Goal: Information Seeking & Learning: Learn about a topic

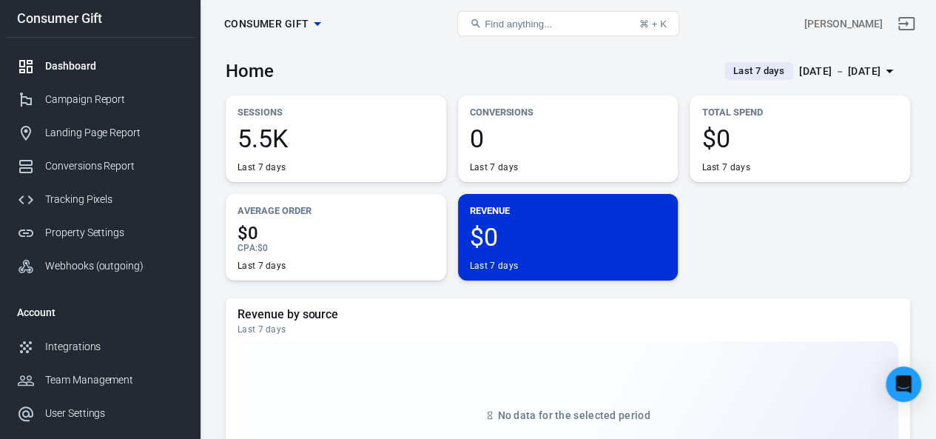
click at [805, 62] on div "[DATE] － [DATE]" at bounding box center [839, 71] width 81 height 19
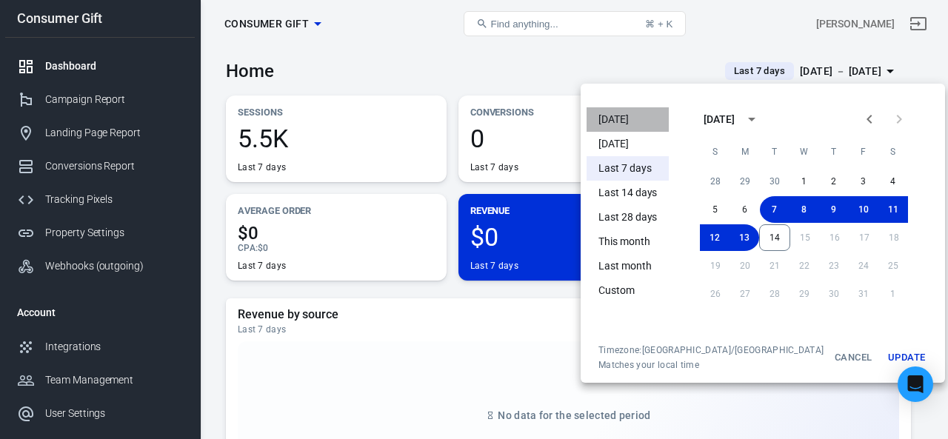
click at [615, 119] on li "[DATE]" at bounding box center [627, 119] width 82 height 24
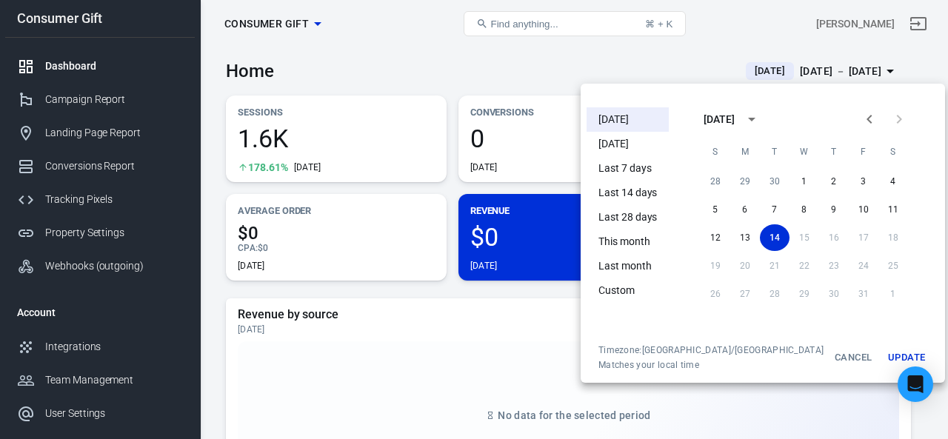
click at [364, 52] on div at bounding box center [474, 219] width 948 height 439
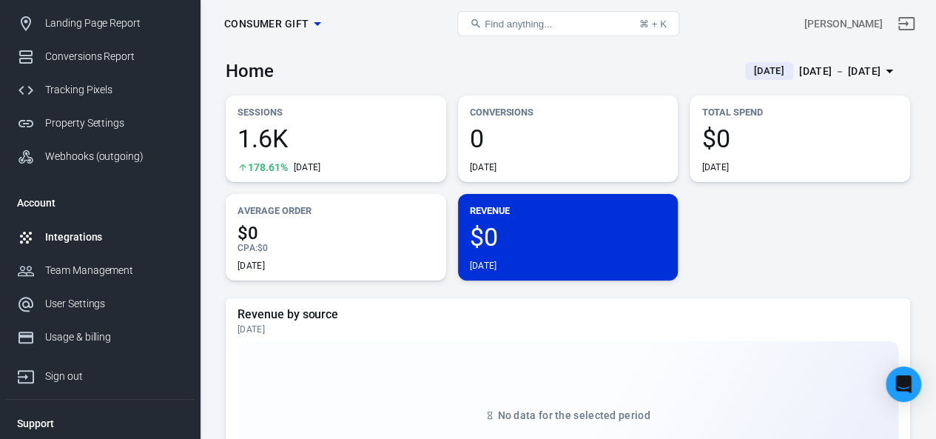
scroll to position [144, 0]
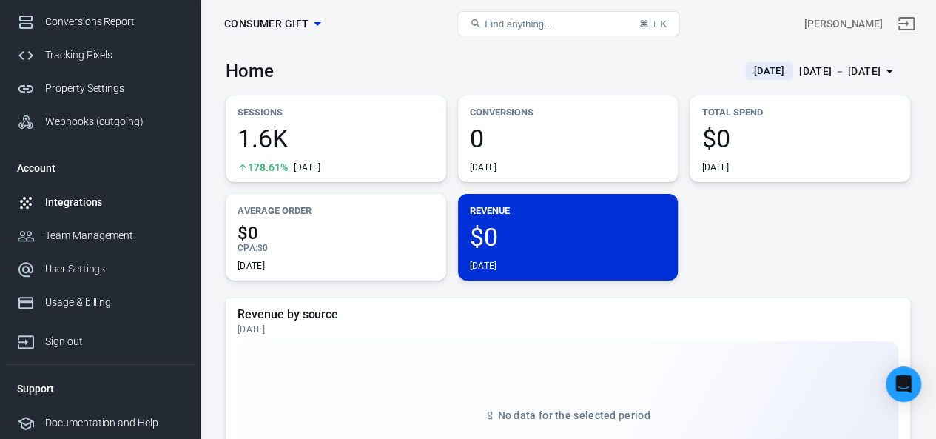
click at [76, 201] on div "Integrations" at bounding box center [114, 203] width 138 height 16
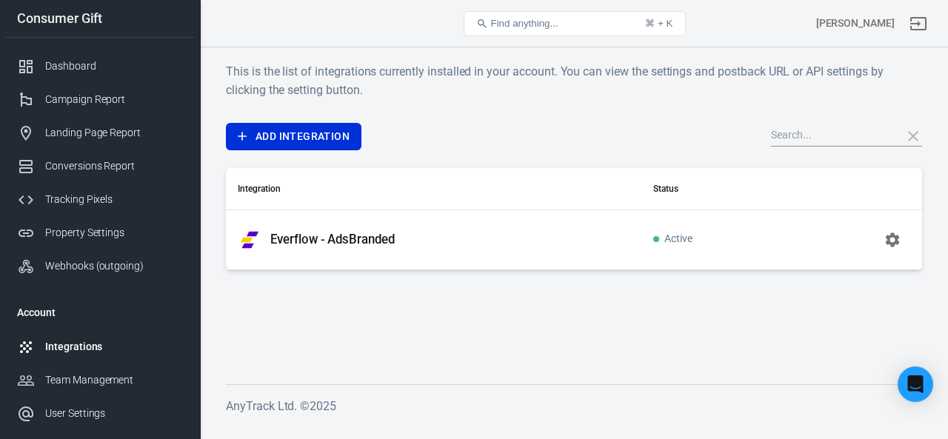
click at [346, 249] on div "Everflow - AdsBranded" at bounding box center [434, 240] width 392 height 24
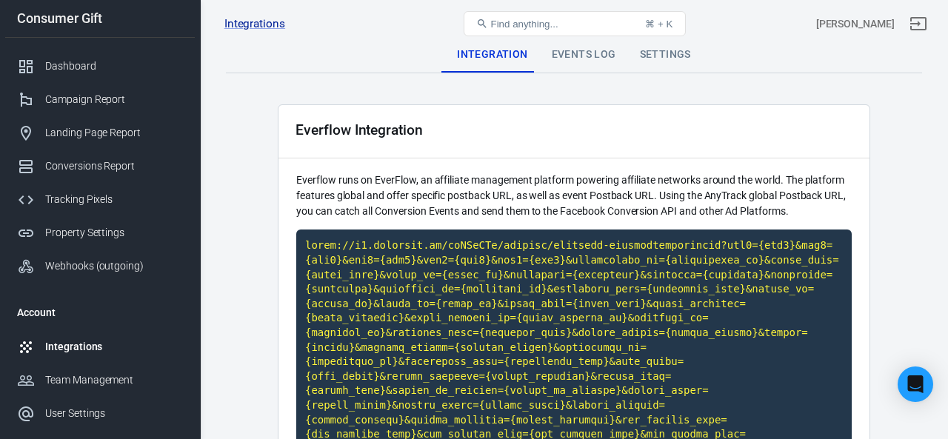
click at [346, 241] on code "Click to copy" at bounding box center [573, 383] width 555 height 308
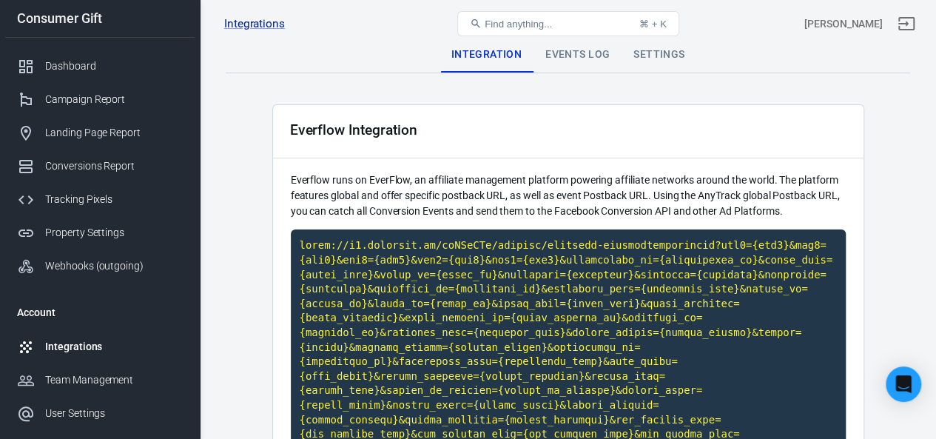
click at [585, 50] on div "Events Log" at bounding box center [578, 55] width 88 height 36
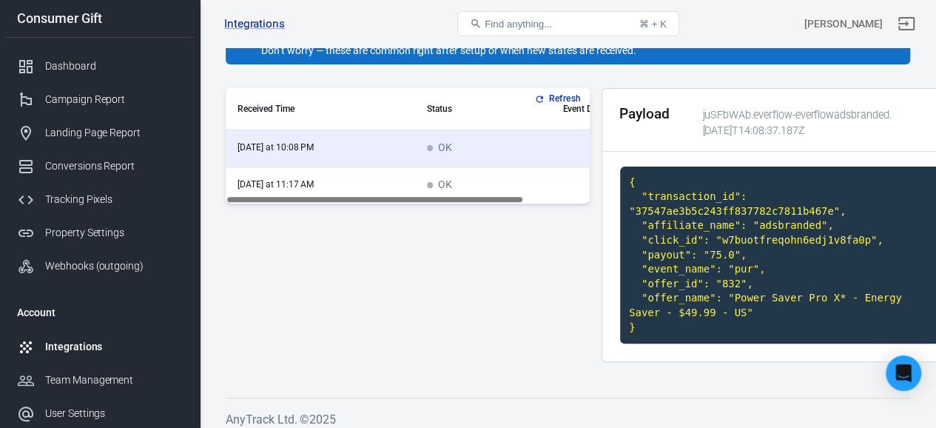
scroll to position [175, 0]
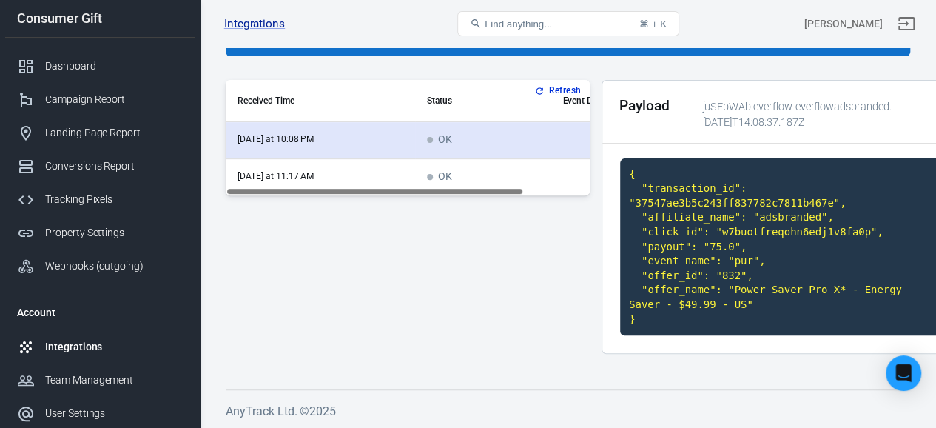
click at [394, 133] on td "[DATE] at 10:08 PM" at bounding box center [321, 140] width 190 height 37
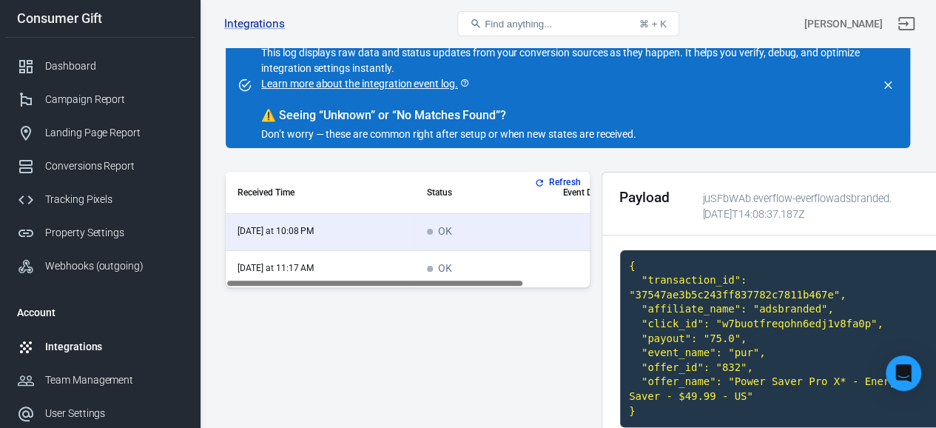
scroll to position [27, 0]
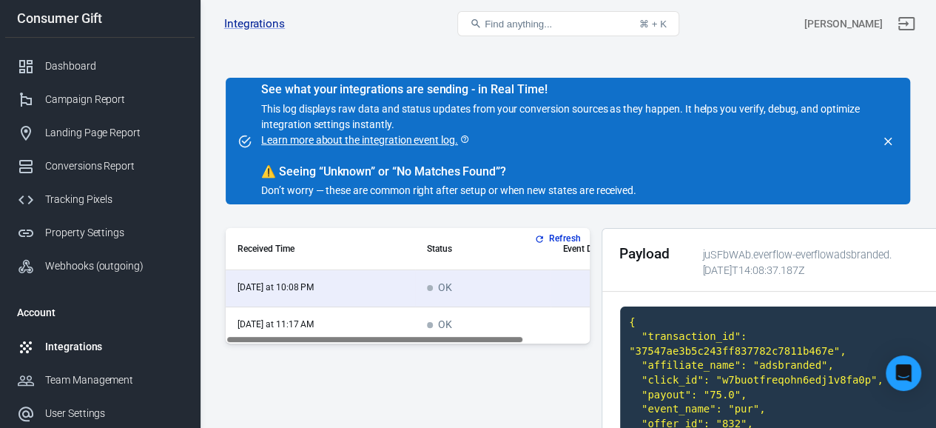
click at [343, 144] on link "Learn more about the integration event log." at bounding box center [365, 141] width 209 height 16
click at [546, 235] on button "Refresh" at bounding box center [560, 239] width 56 height 16
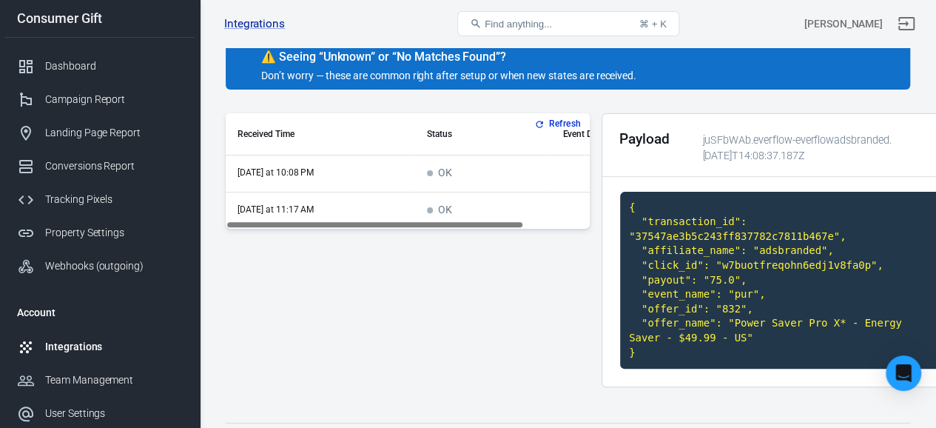
scroll to position [175, 0]
